Goal: Task Accomplishment & Management: Manage account settings

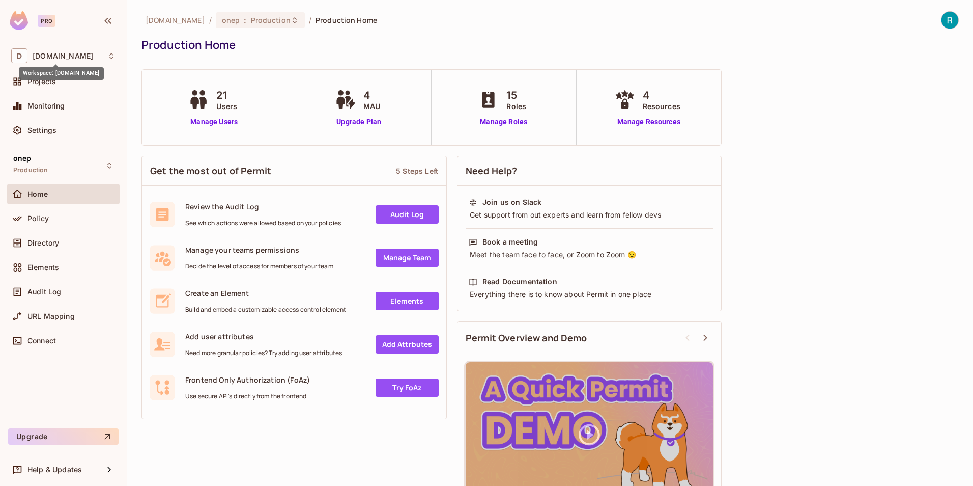
click at [51, 55] on span "[DOMAIN_NAME]" at bounding box center [63, 56] width 61 height 8
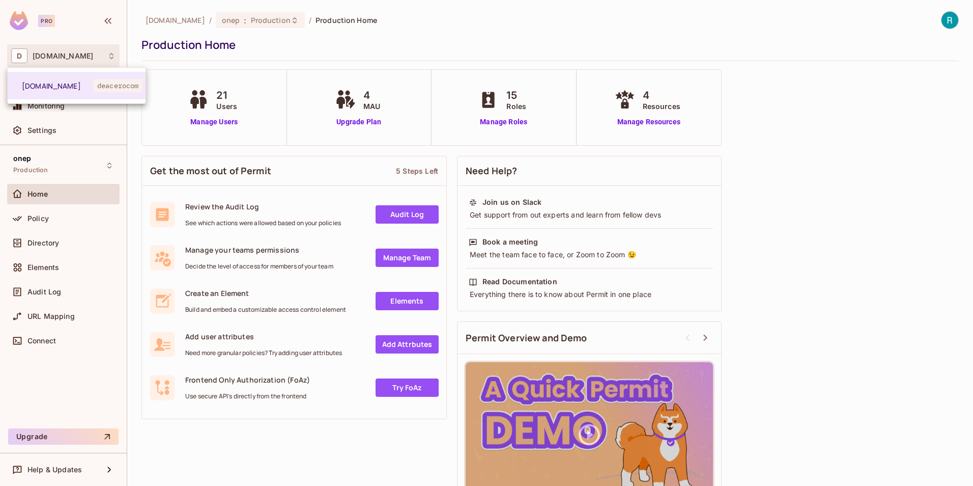
click at [175, 442] on div at bounding box center [486, 243] width 973 height 486
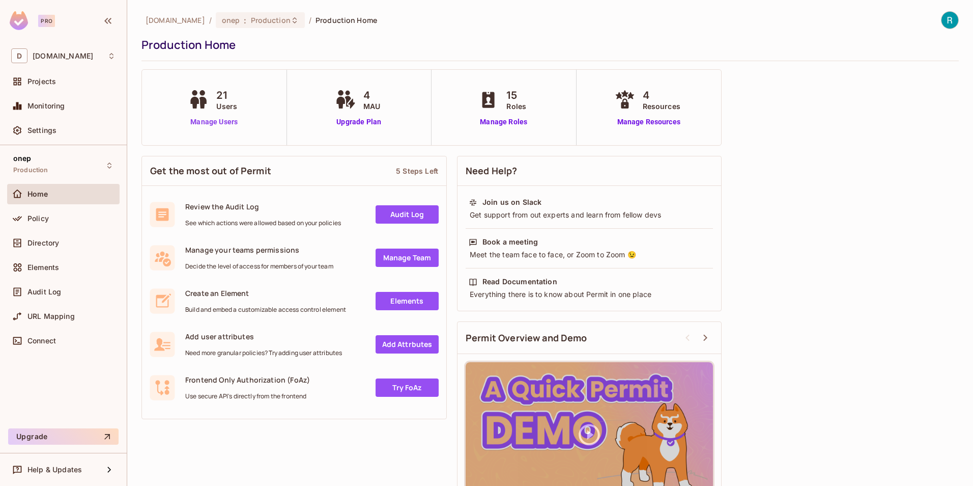
click at [204, 128] on div "21 Users Manage Users" at bounding box center [214, 107] width 145 height 75
click at [204, 123] on link "Manage Users" at bounding box center [214, 122] width 57 height 11
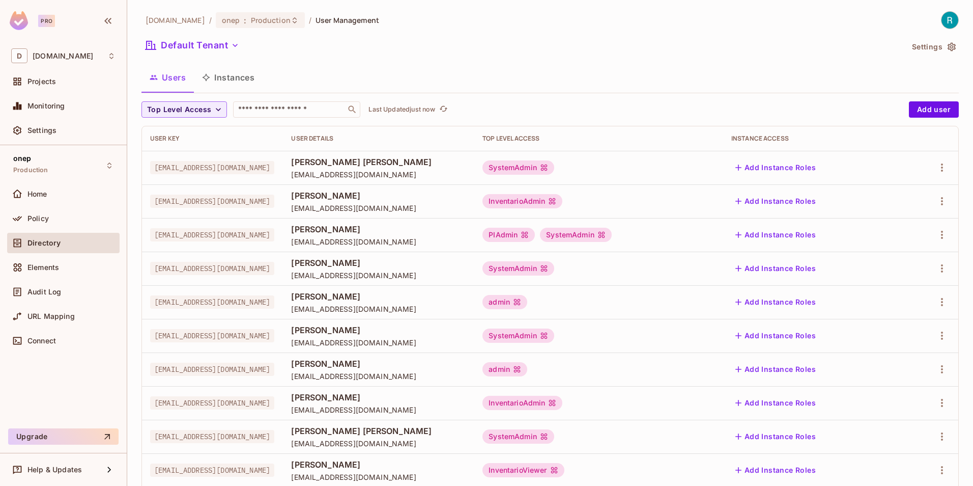
click at [373, 139] on div "User Details" at bounding box center [378, 138] width 175 height 8
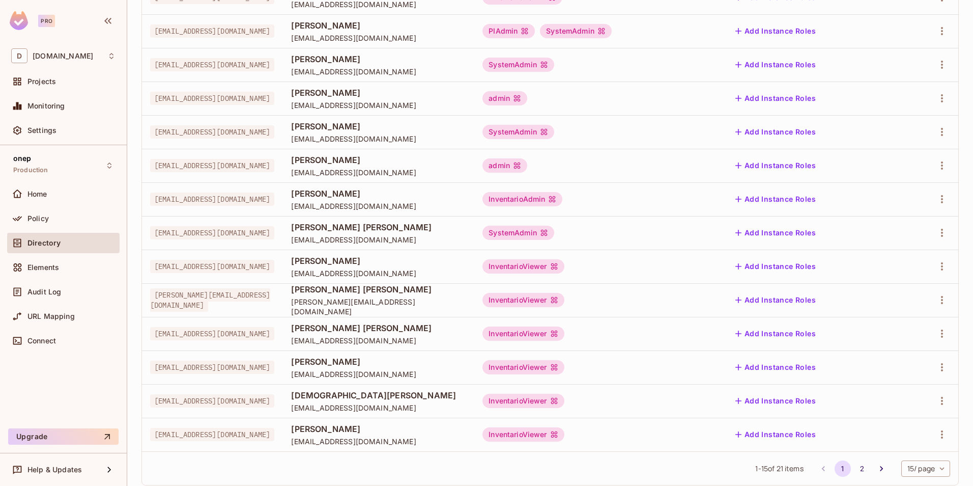
scroll to position [226, 0]
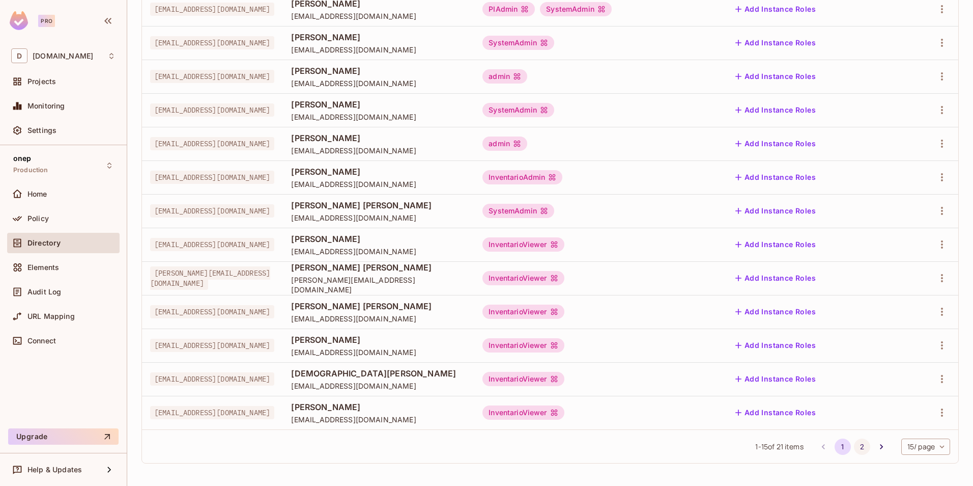
click at [854, 451] on button "2" at bounding box center [862, 446] width 16 height 16
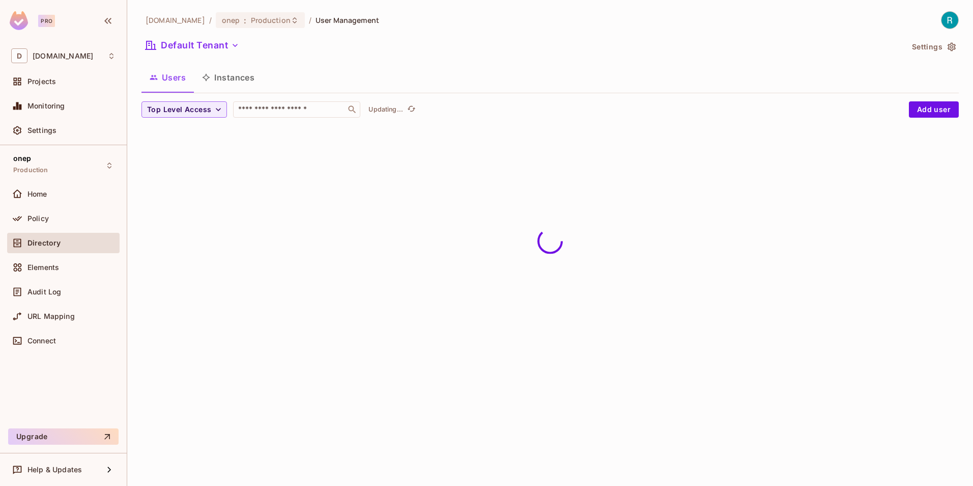
scroll to position [0, 0]
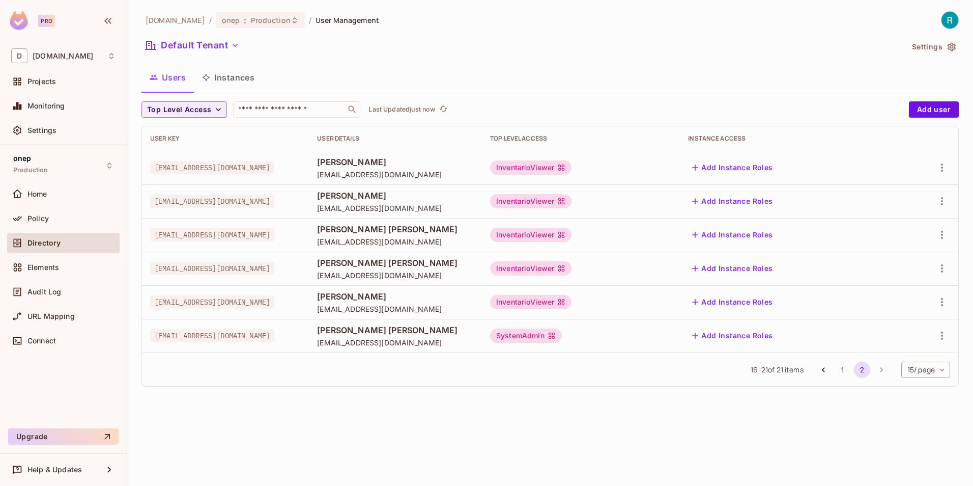
drag, startPoint x: 33, startPoint y: 131, endPoint x: 140, endPoint y: 173, distance: 114.8
click at [33, 131] on span "Settings" at bounding box center [41, 130] width 29 height 8
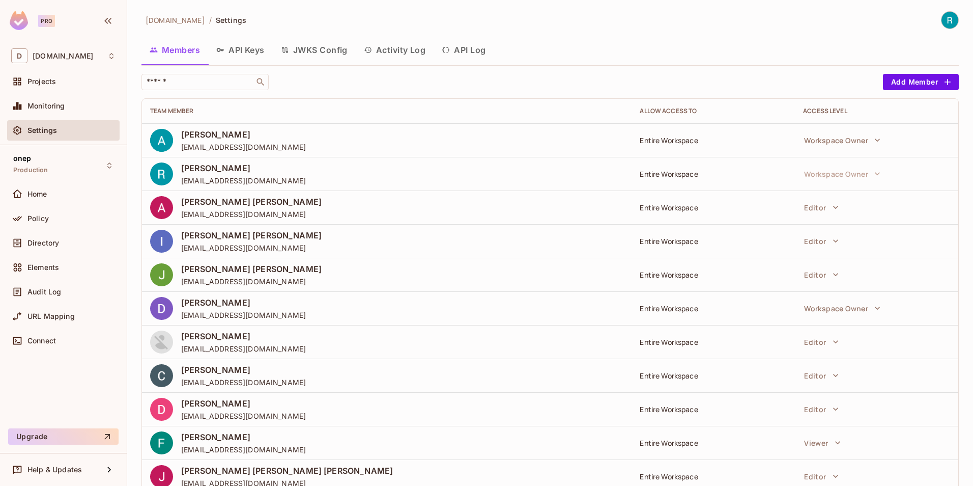
click at [174, 112] on div "Team Member" at bounding box center [386, 111] width 473 height 8
click at [199, 82] on input "text" at bounding box center [198, 82] width 107 height 10
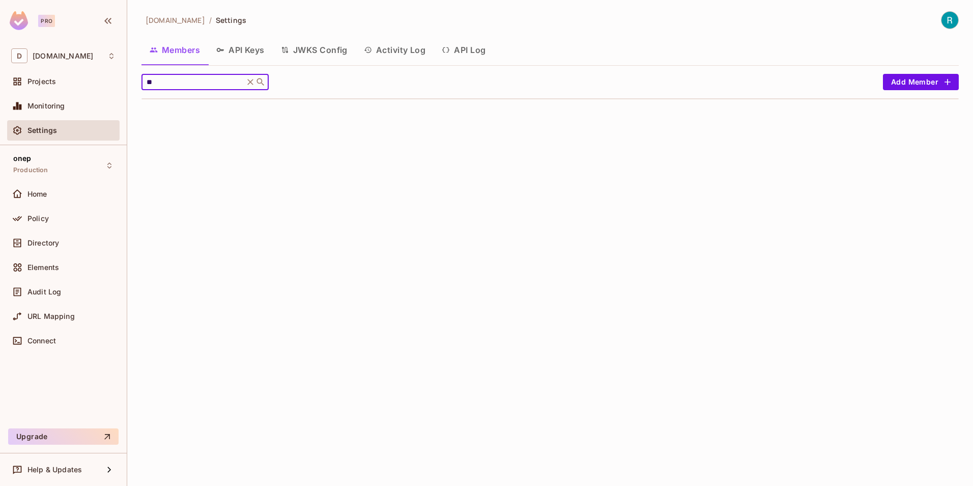
type input "*"
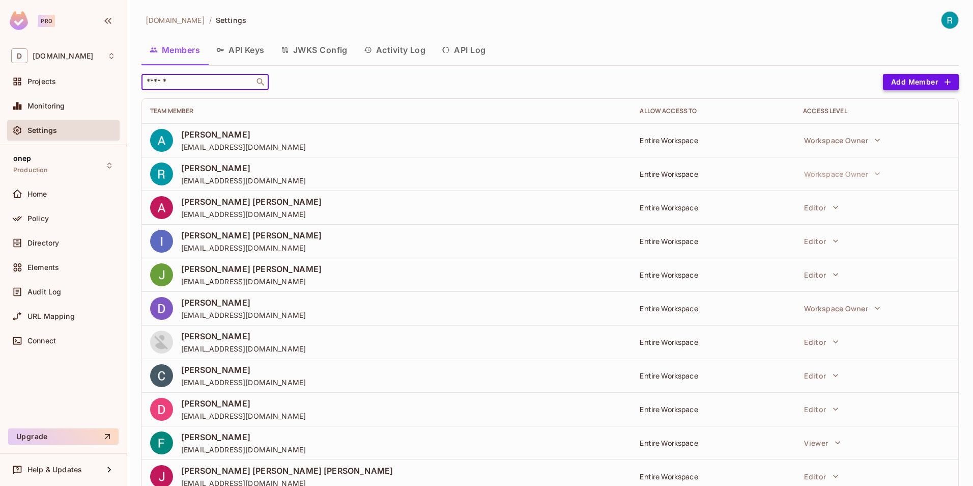
click at [920, 82] on button "Add Member" at bounding box center [921, 82] width 76 height 16
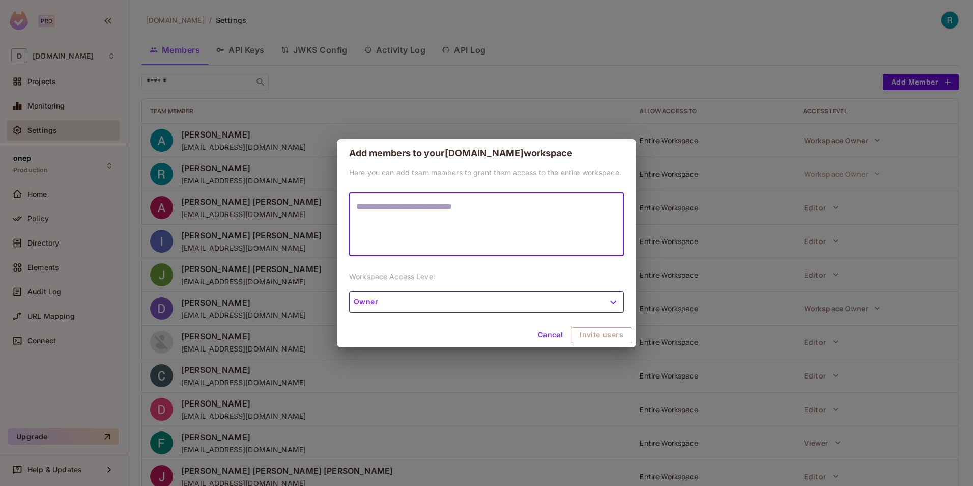
click at [449, 214] on textarea at bounding box center [486, 224] width 261 height 47
type textarea "**********"
click at [600, 337] on button "Invite users" at bounding box center [602, 335] width 60 height 16
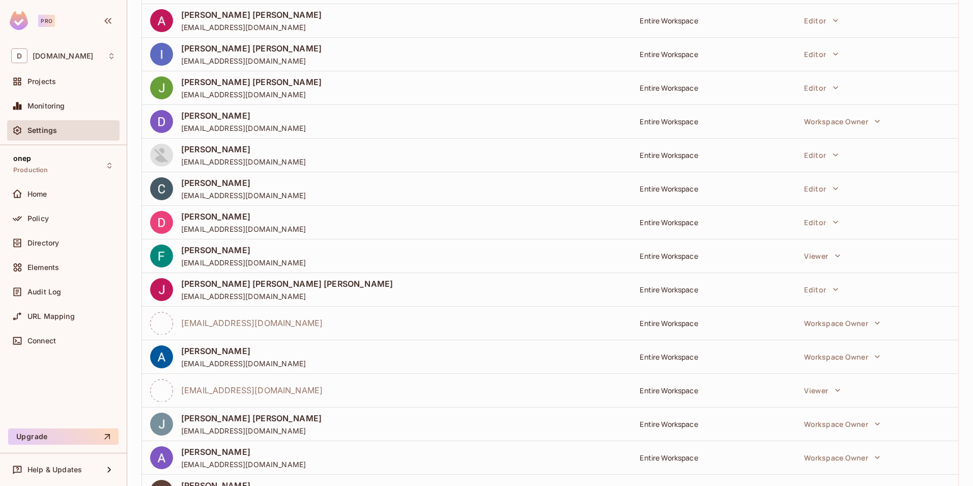
scroll to position [265, 0]
